Goal: Information Seeking & Learning: Stay updated

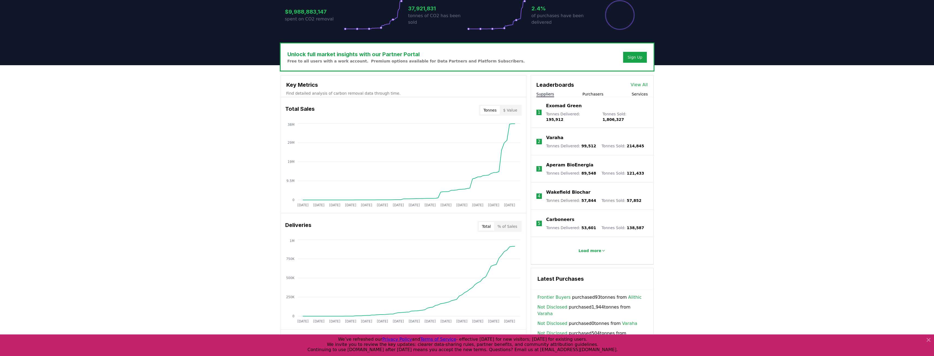
scroll to position [135, 0]
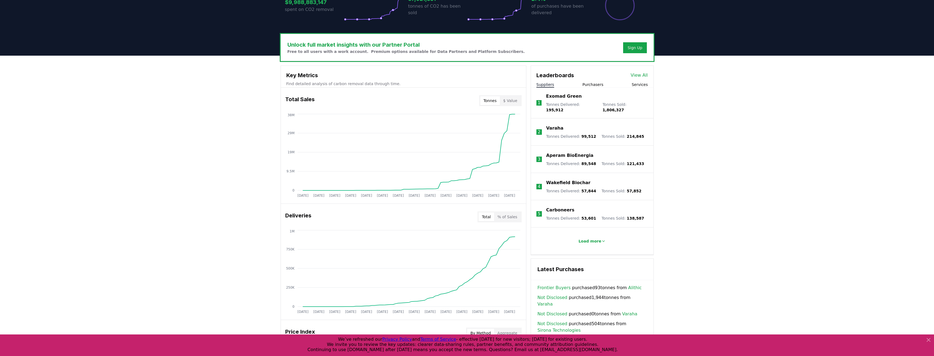
click at [508, 104] on button "$ Value" at bounding box center [510, 100] width 21 height 9
click at [494, 102] on button "Tonnes" at bounding box center [490, 100] width 20 height 9
